Goal: Task Accomplishment & Management: Use online tool/utility

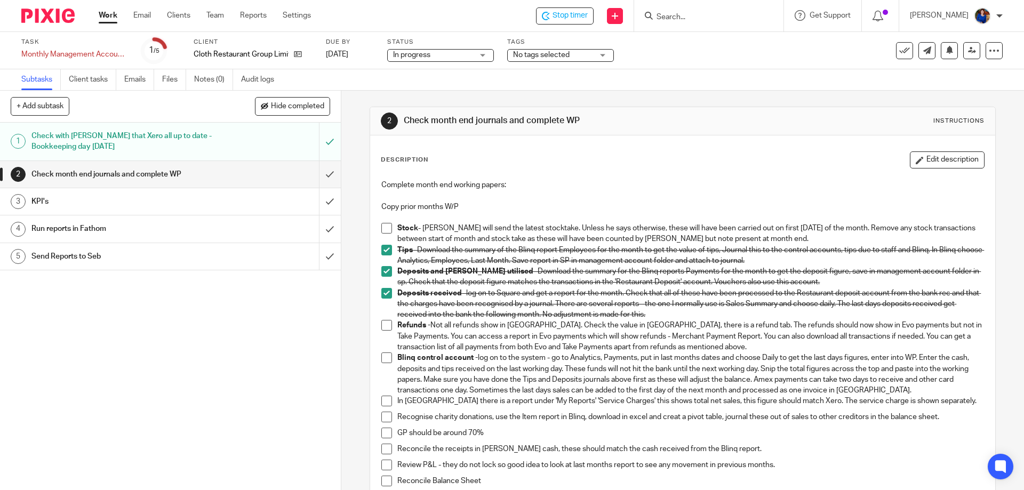
click at [387, 229] on span at bounding box center [386, 228] width 11 height 11
click at [387, 326] on span at bounding box center [386, 325] width 11 height 11
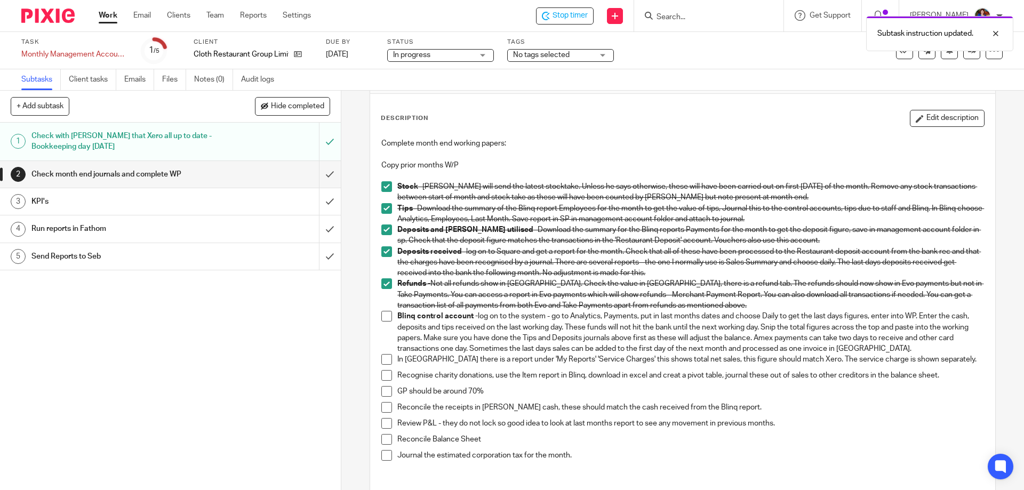
scroll to position [107, 0]
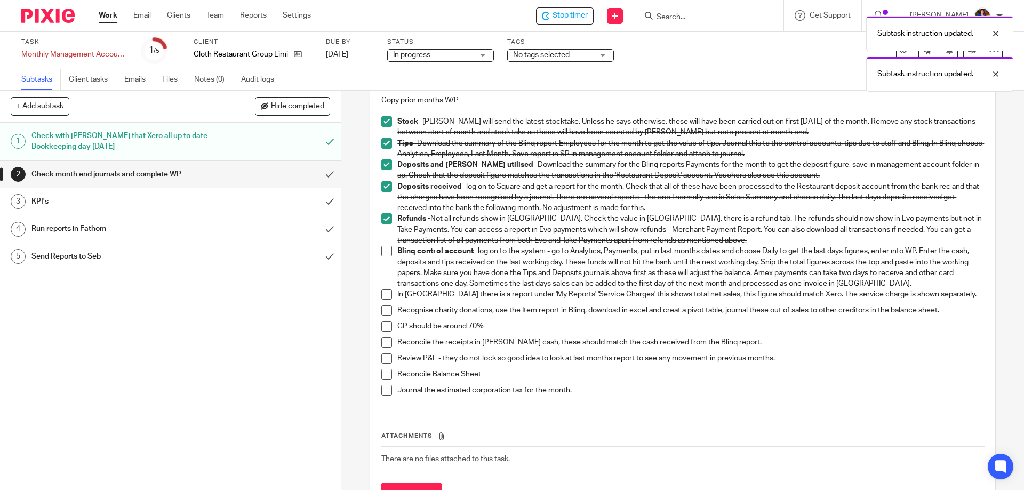
click at [381, 356] on span at bounding box center [386, 358] width 11 height 11
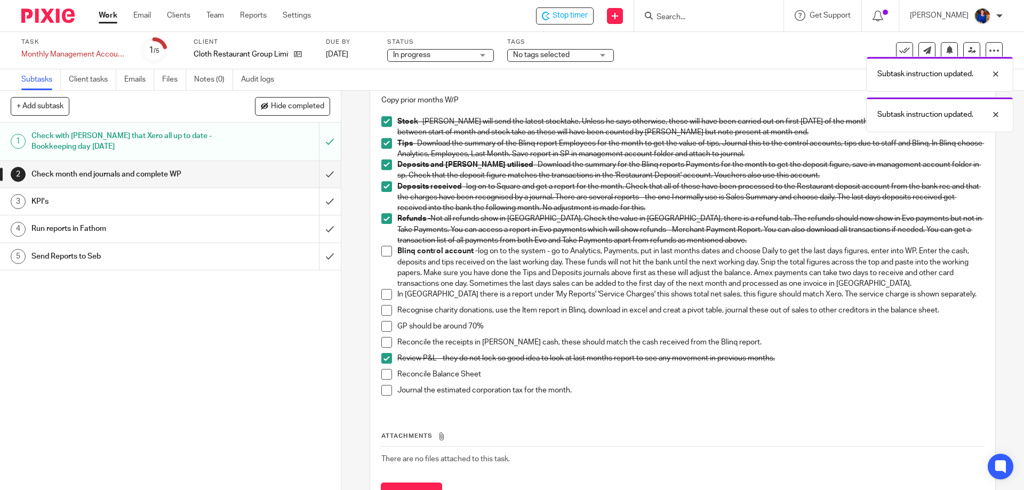
click at [384, 374] on span at bounding box center [386, 374] width 11 height 11
click at [381, 394] on span at bounding box center [386, 390] width 11 height 11
click at [382, 339] on span at bounding box center [386, 342] width 11 height 11
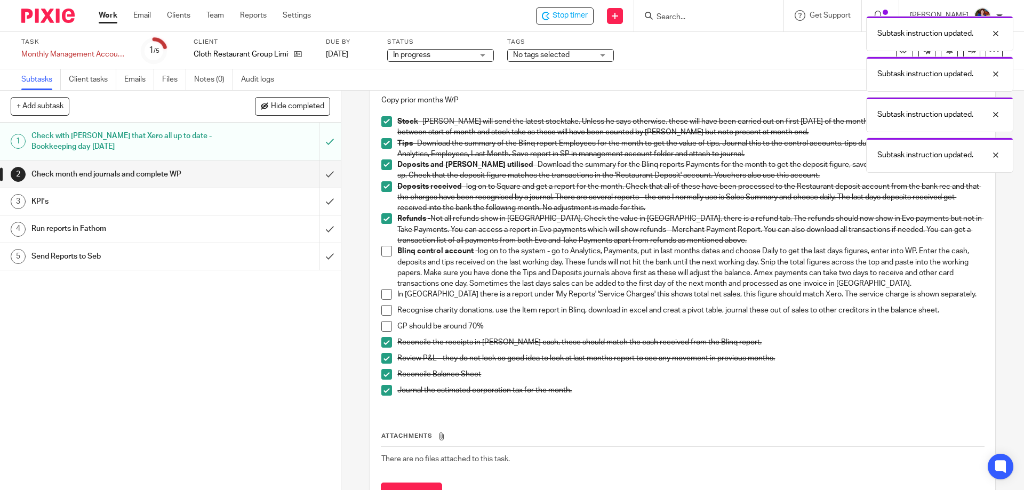
click at [387, 324] on span at bounding box center [386, 326] width 11 height 11
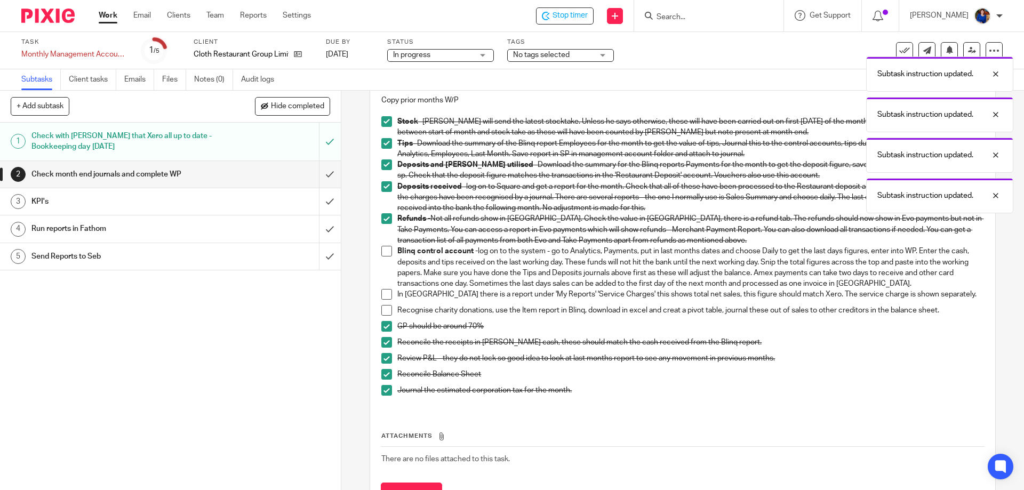
click at [387, 310] on span at bounding box center [386, 310] width 11 height 11
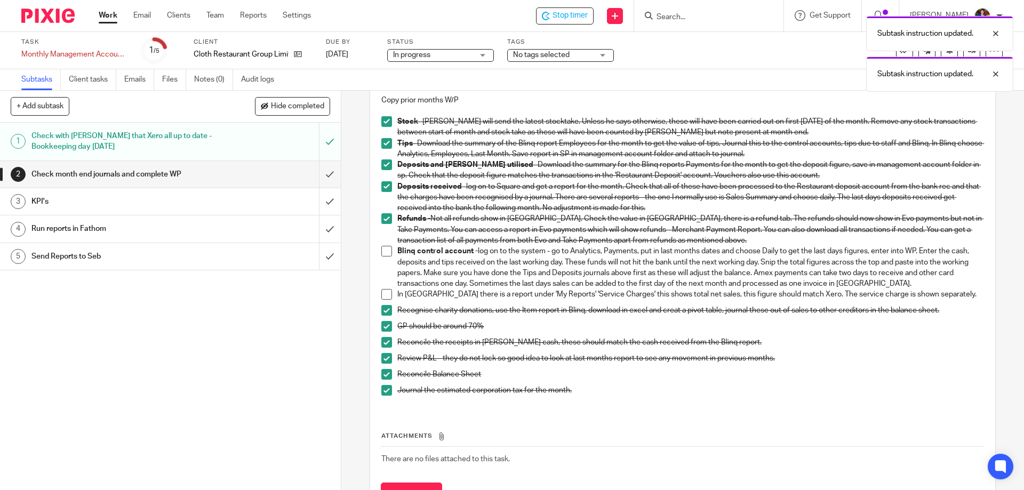
click at [385, 294] on span at bounding box center [386, 294] width 11 height 11
click at [382, 252] on span at bounding box center [386, 251] width 11 height 11
click at [323, 174] on input "submit" at bounding box center [170, 174] width 341 height 27
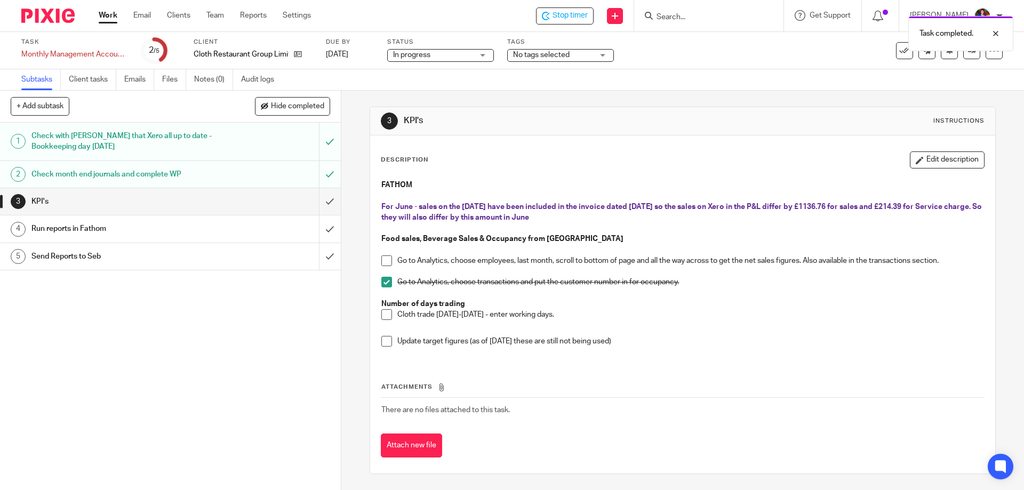
click at [385, 261] on span at bounding box center [386, 261] width 11 height 11
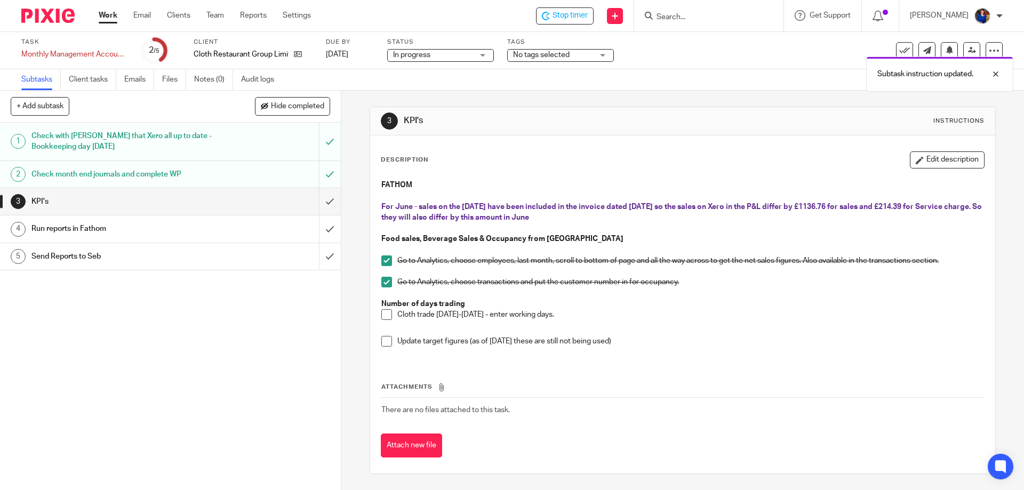
drag, startPoint x: 385, startPoint y: 315, endPoint x: 400, endPoint y: 315, distance: 14.9
click at [385, 315] on span at bounding box center [386, 314] width 11 height 11
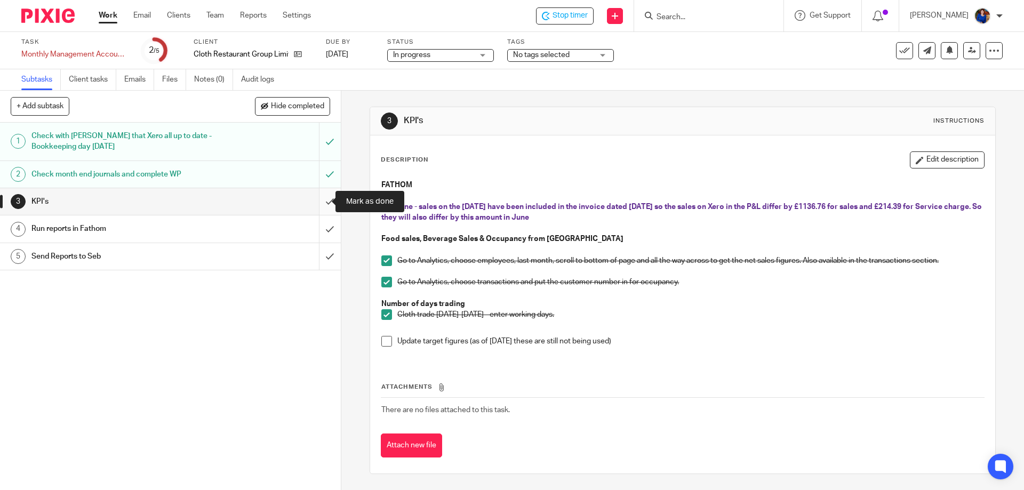
click at [319, 200] on input "submit" at bounding box center [170, 201] width 341 height 27
